Goal: Transaction & Acquisition: Subscribe to service/newsletter

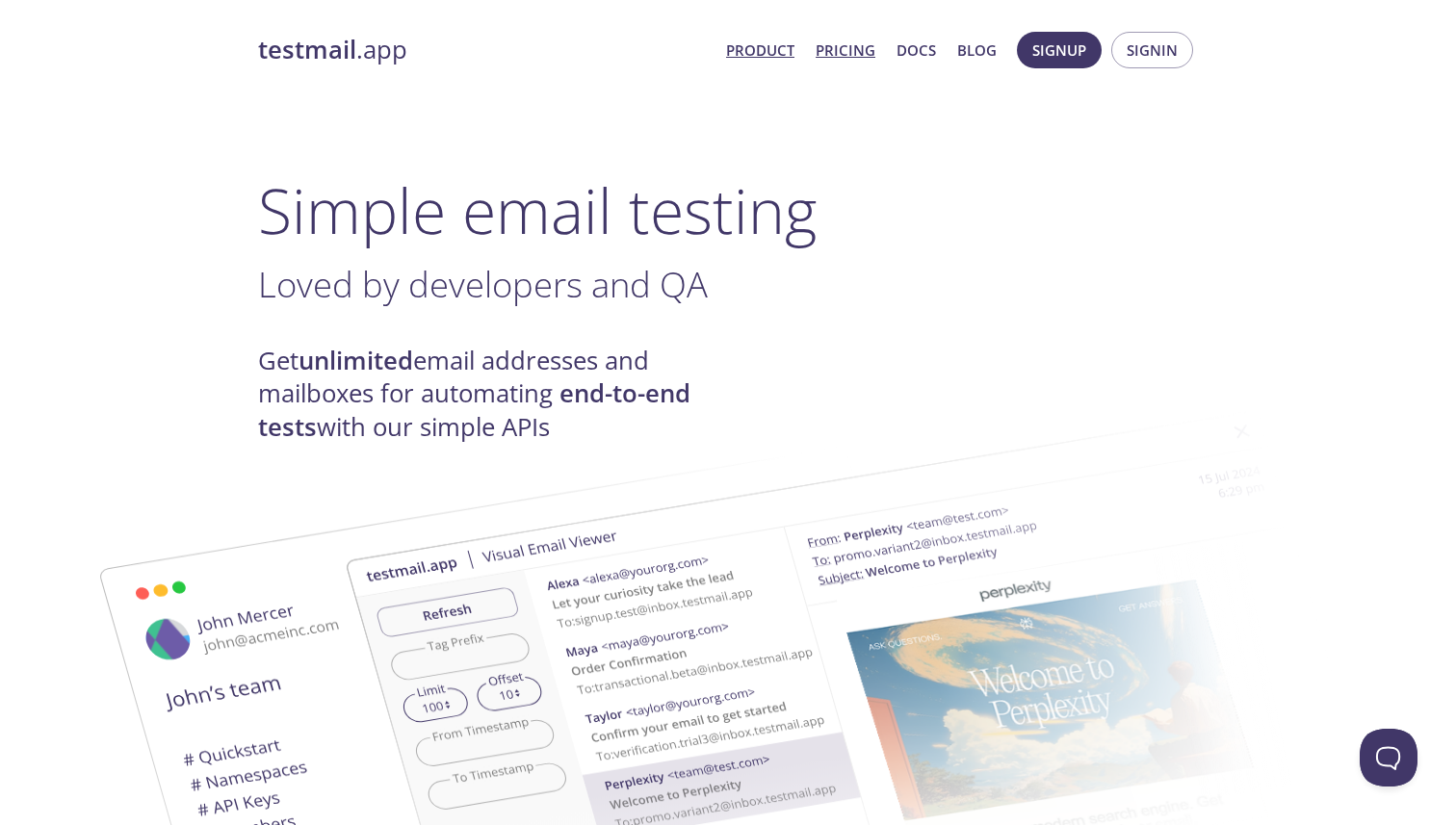
click at [843, 54] on link "Pricing" at bounding box center [845, 50] width 60 height 25
click at [1050, 50] on span "Signup" at bounding box center [1059, 50] width 54 height 25
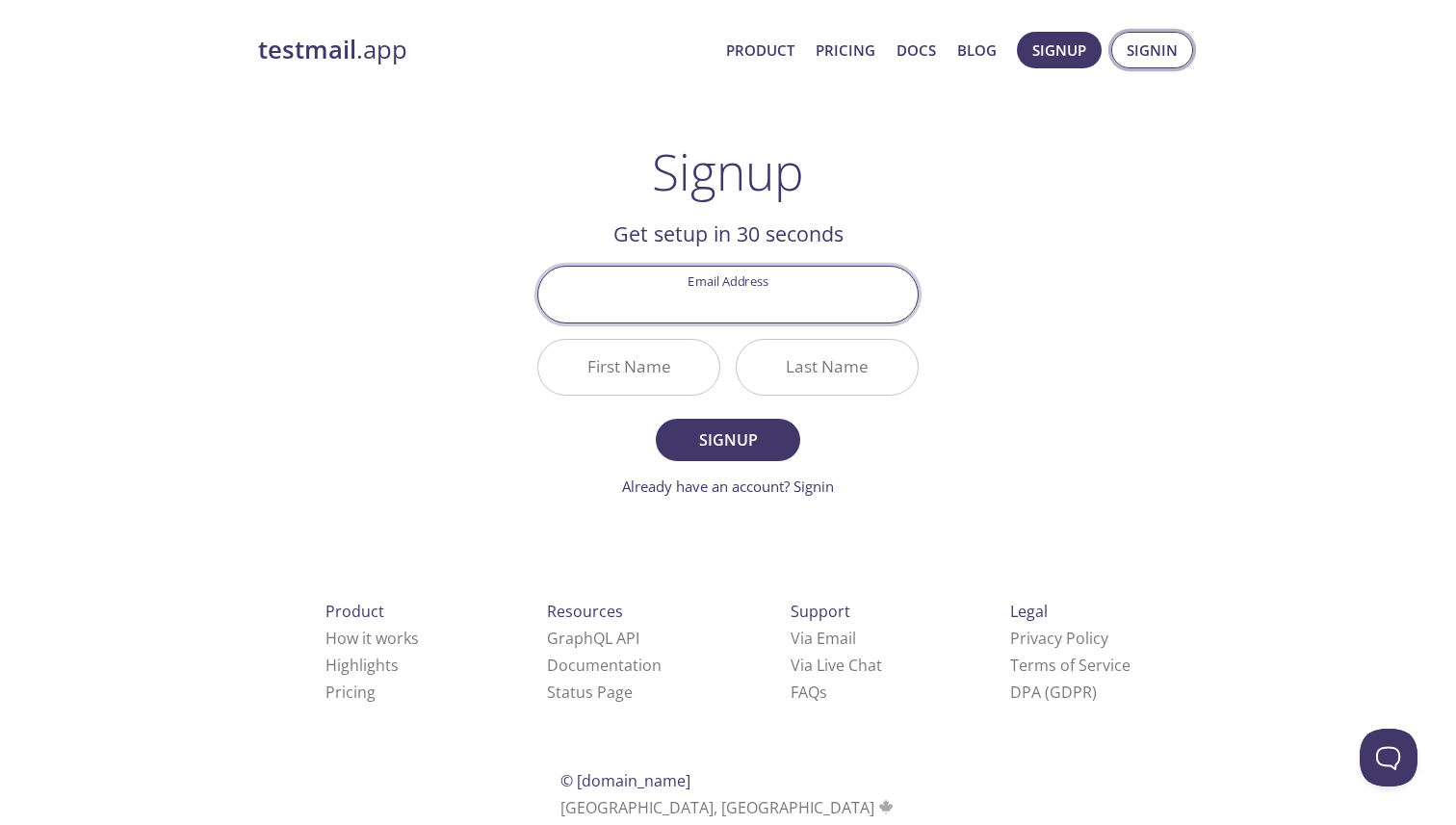
click at [1162, 53] on span "Signin" at bounding box center [1152, 50] width 51 height 25
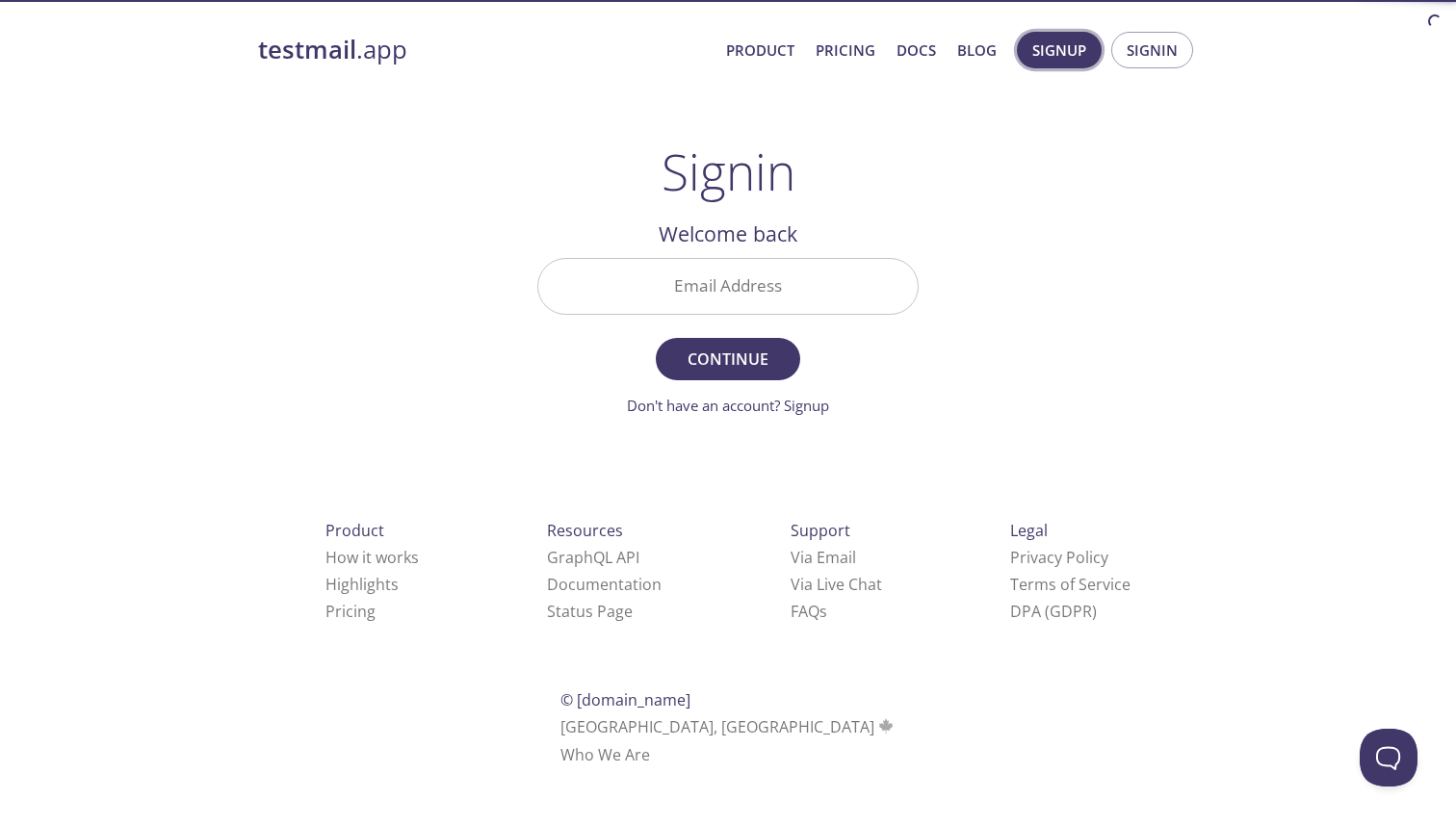
click at [1088, 49] on button "Signup" at bounding box center [1058, 50] width 84 height 37
